Goal: Entertainment & Leisure: Consume media (video, audio)

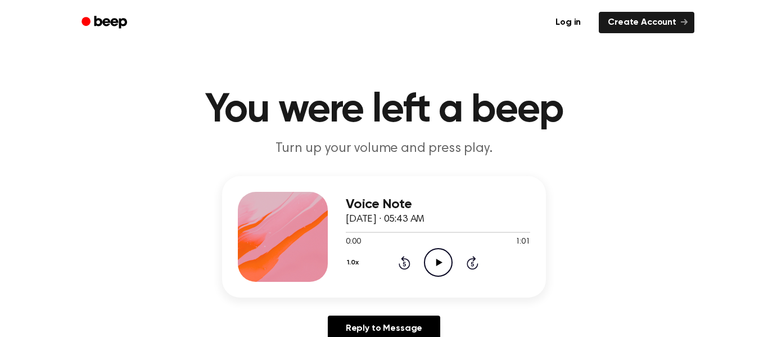
click at [433, 262] on icon "Play Audio" at bounding box center [438, 262] width 29 height 29
click at [440, 258] on icon "Play Audio" at bounding box center [438, 262] width 29 height 29
click at [431, 258] on icon "Play Audio" at bounding box center [438, 262] width 29 height 29
click at [437, 260] on icon at bounding box center [439, 262] width 6 height 7
click at [436, 259] on icon at bounding box center [439, 262] width 6 height 7
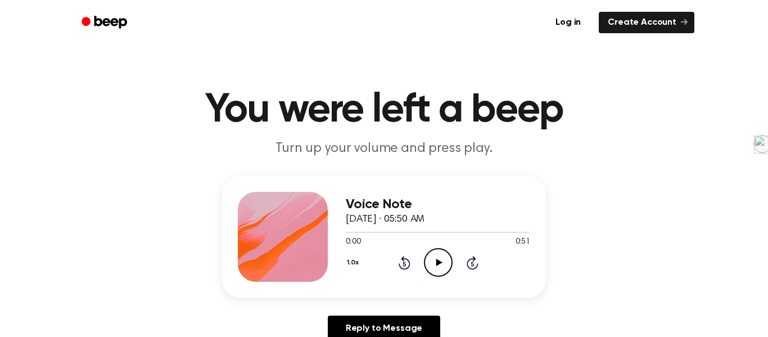
click at [437, 259] on icon "Play Audio" at bounding box center [438, 262] width 29 height 29
click at [446, 270] on icon "Play Audio" at bounding box center [438, 262] width 29 height 29
